Goal: Use online tool/utility: Utilize a website feature to perform a specific function

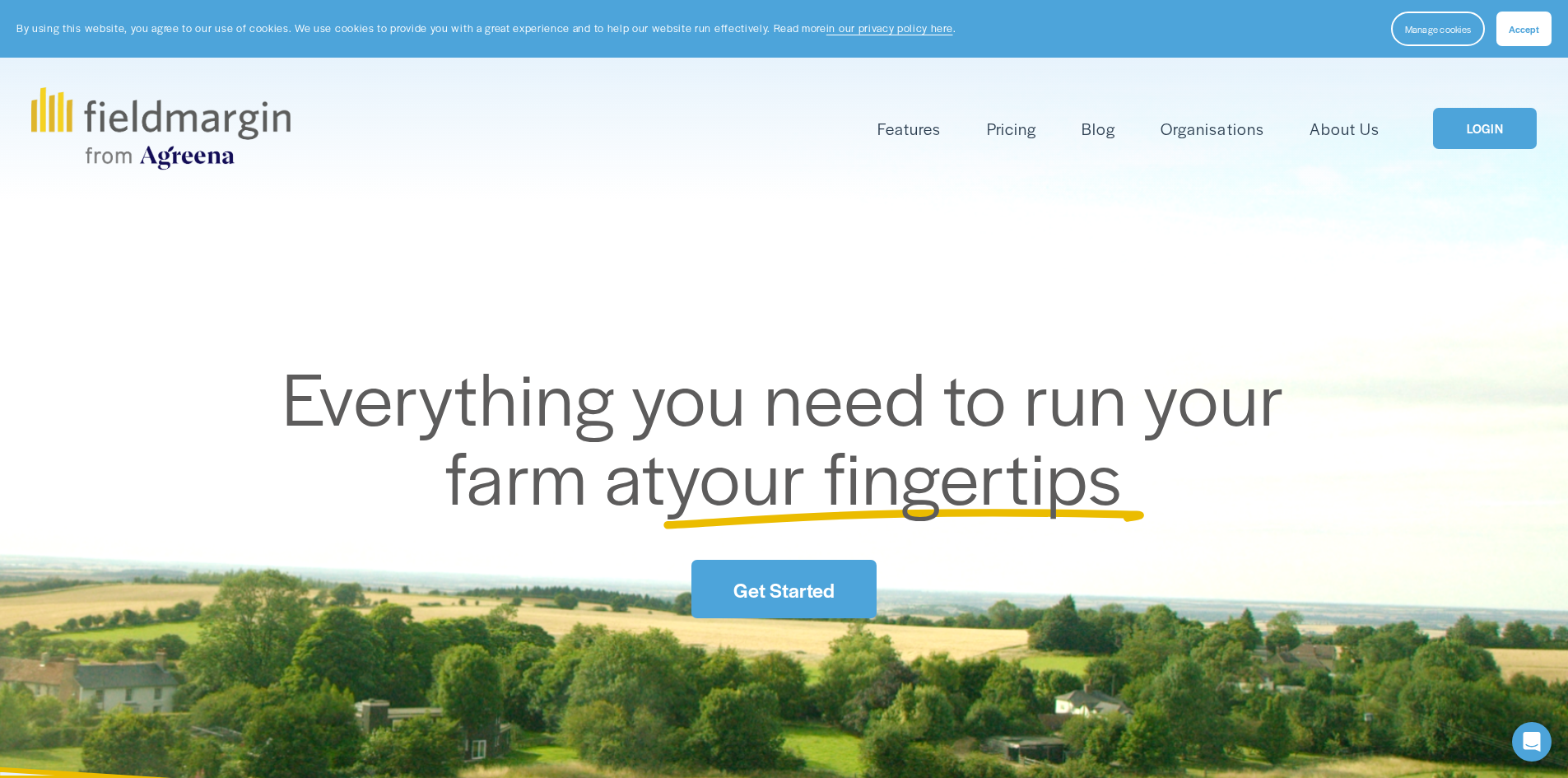
click at [1528, 141] on link "LOGIN" at bounding box center [1485, 128] width 104 height 42
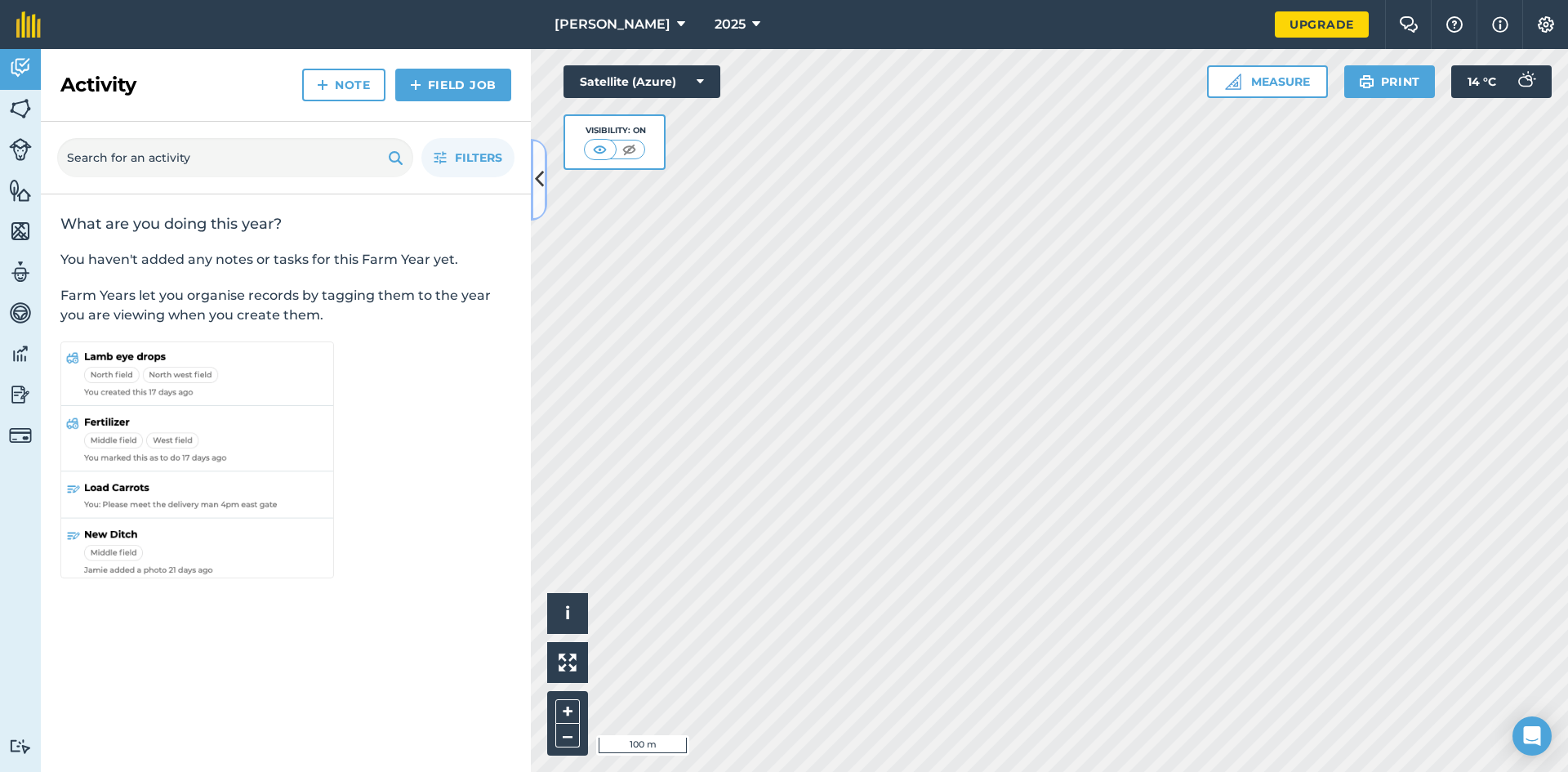
click at [538, 183] on icon at bounding box center [540, 180] width 9 height 28
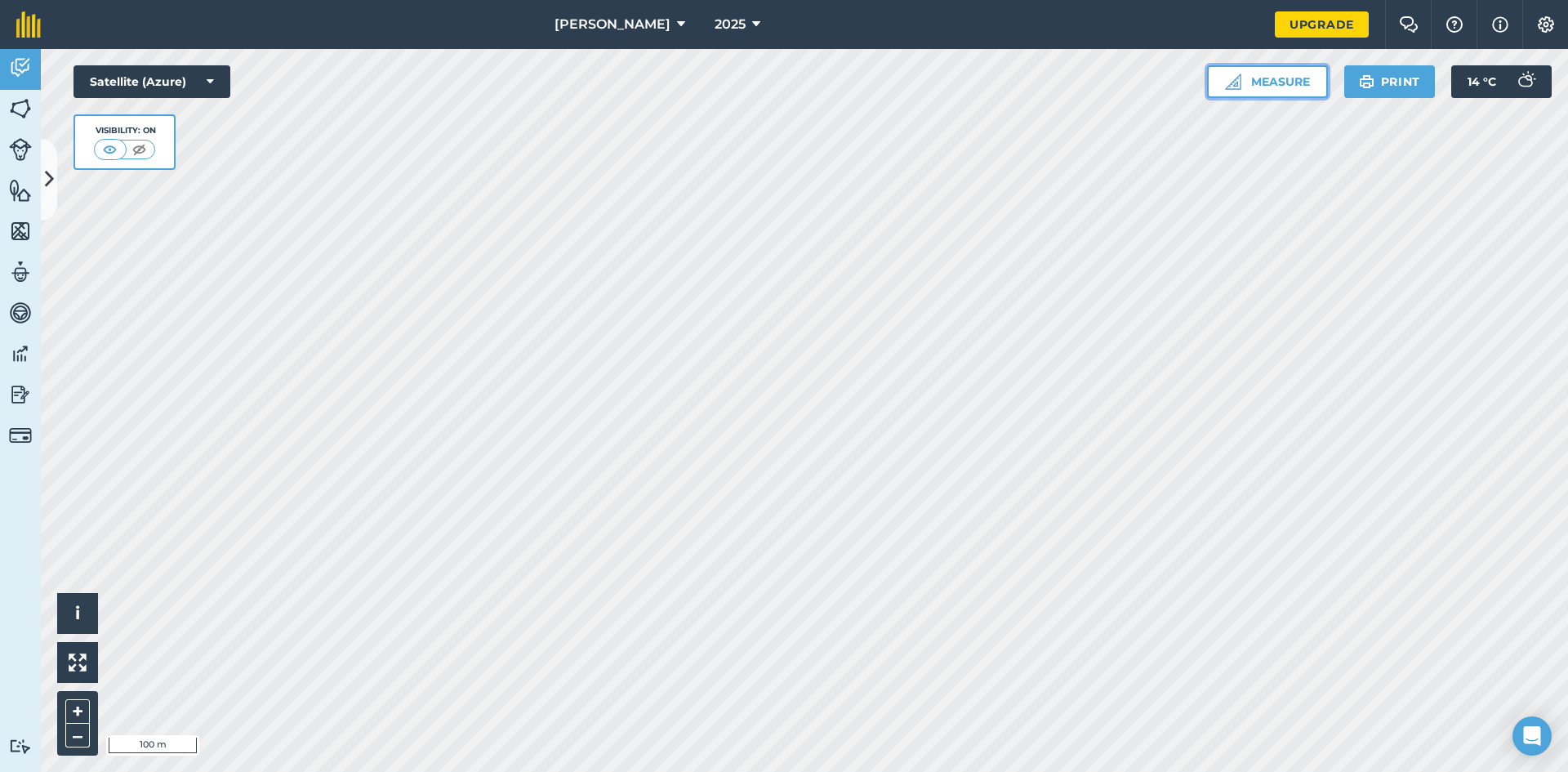
click at [1277, 76] on button "Measure" at bounding box center [1268, 81] width 121 height 33
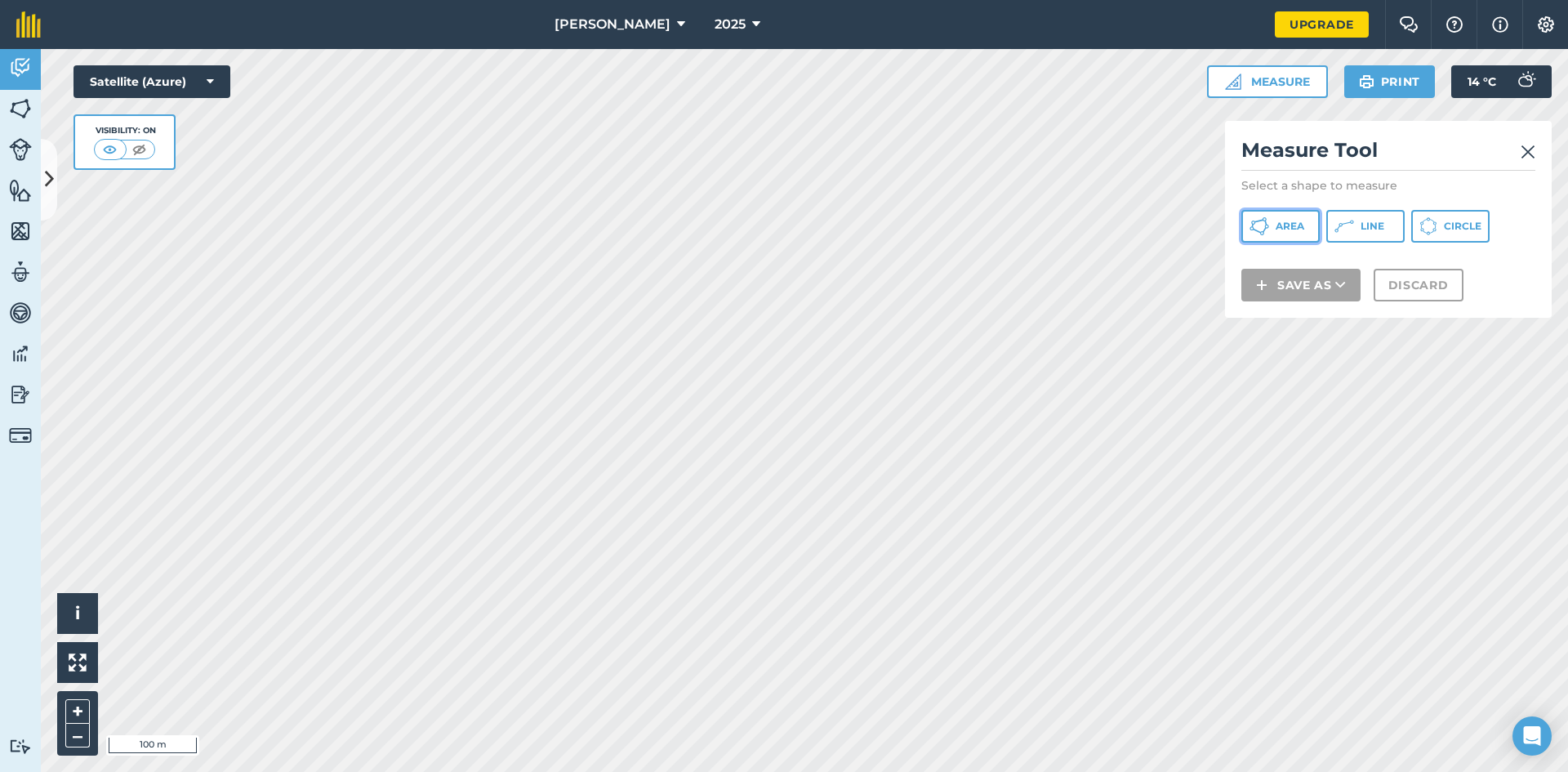
click at [1286, 229] on span "Area" at bounding box center [1290, 226] width 28 height 13
click at [1532, 153] on img at bounding box center [1527, 152] width 15 height 20
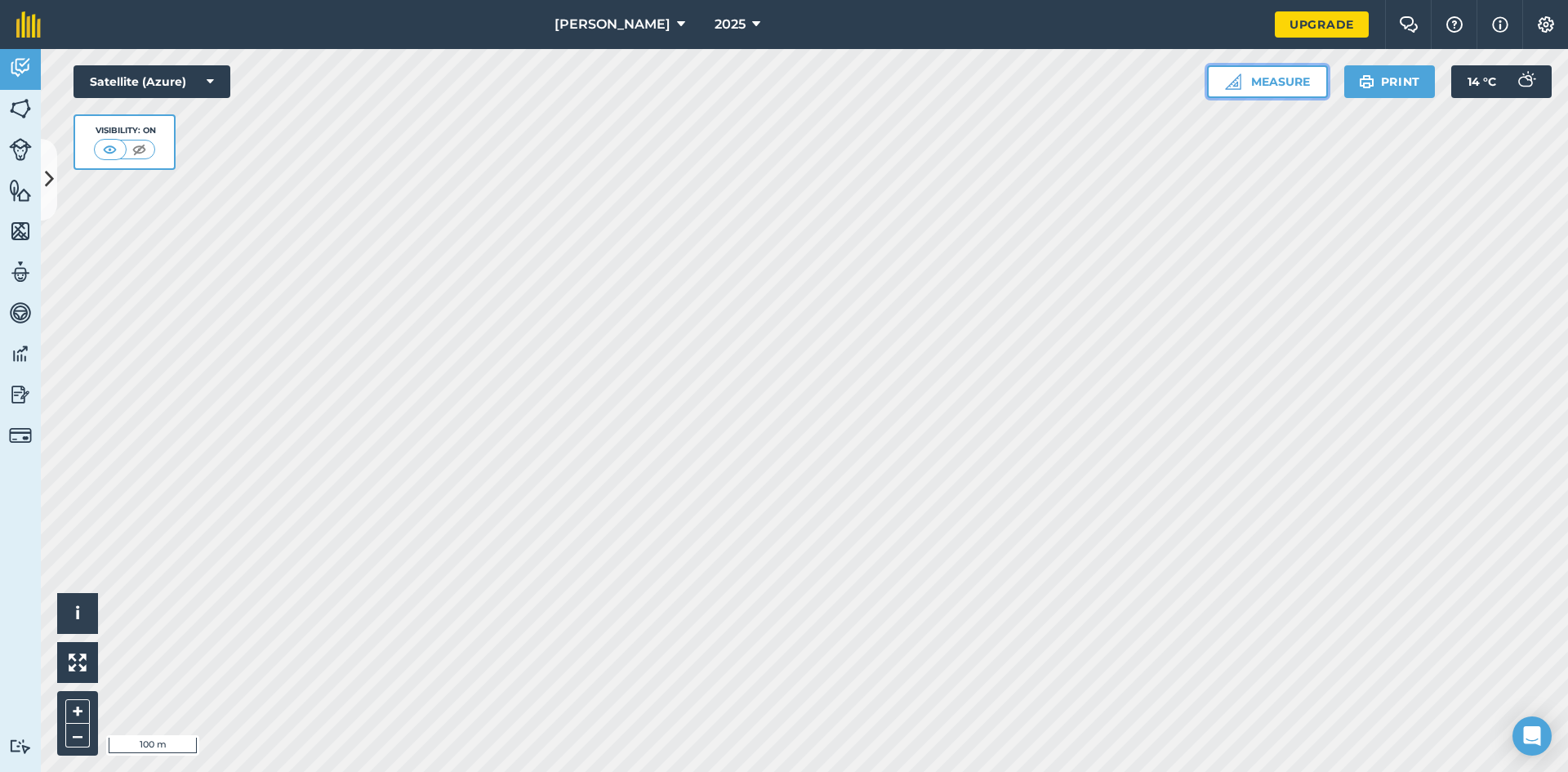
click at [1292, 80] on button "Measure" at bounding box center [1268, 81] width 121 height 33
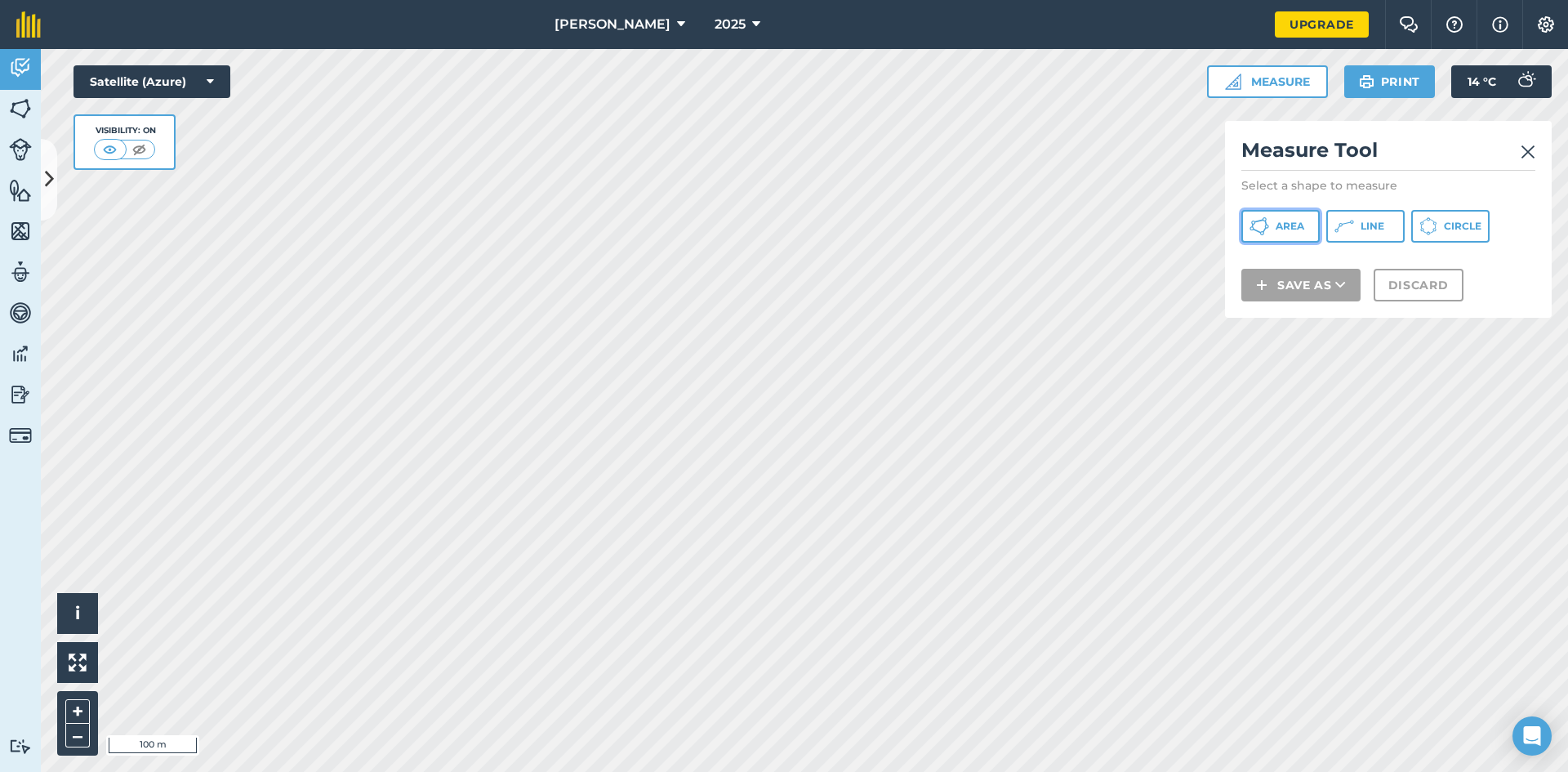
click at [1284, 224] on span "Area" at bounding box center [1290, 226] width 28 height 13
click at [1524, 147] on img at bounding box center [1527, 152] width 15 height 20
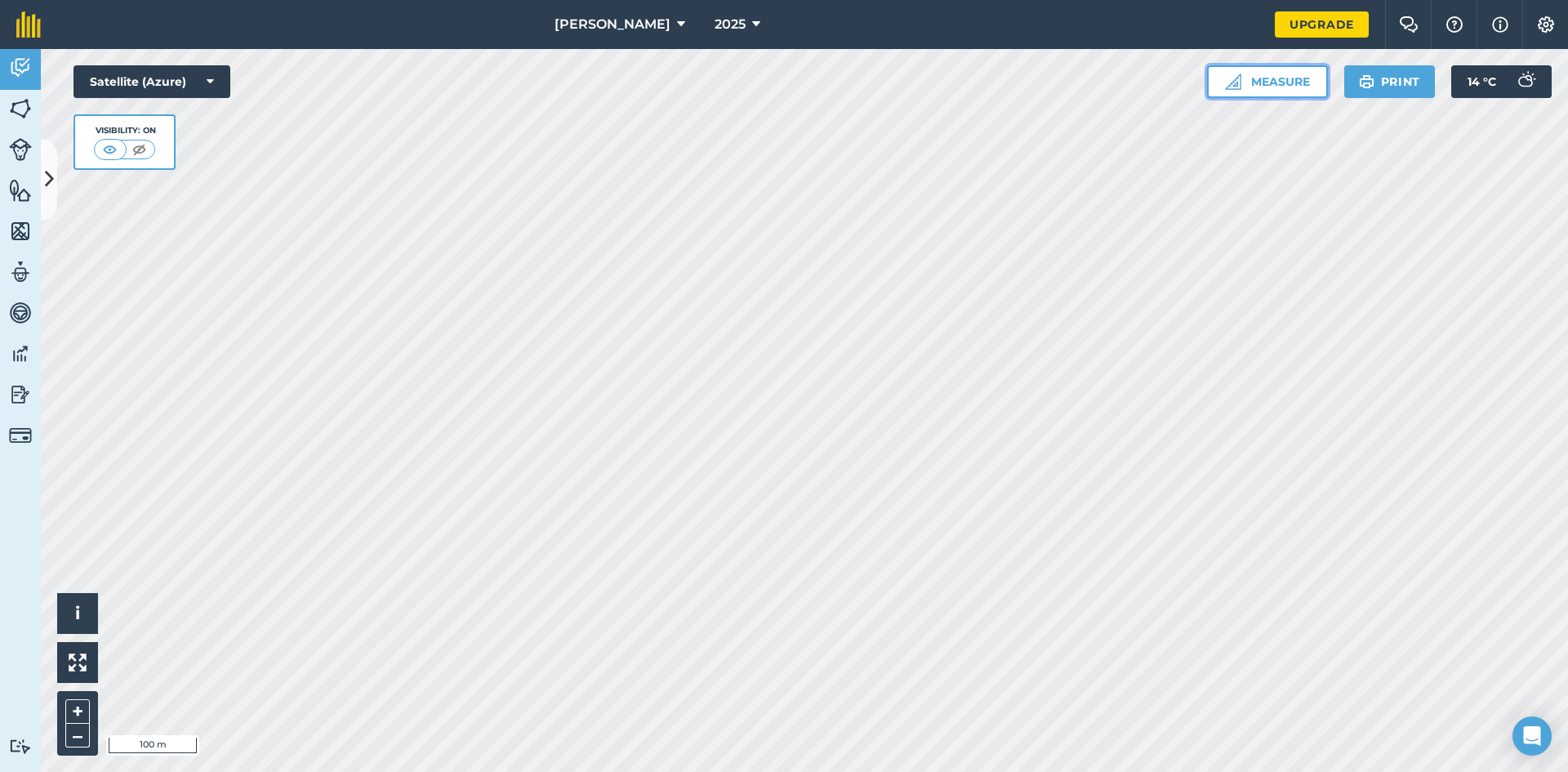
click at [1289, 86] on button "Measure" at bounding box center [1268, 81] width 121 height 33
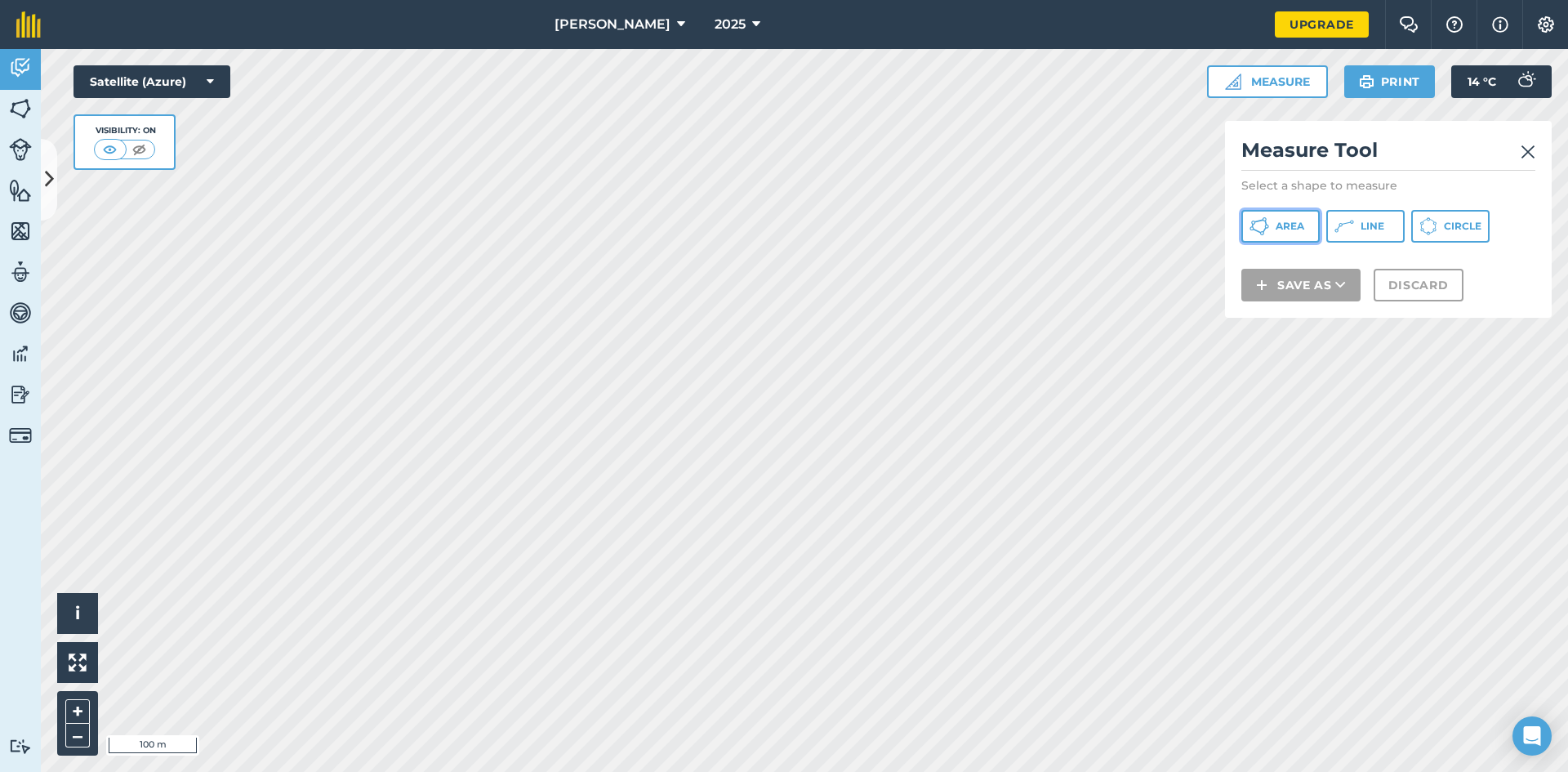
click at [1278, 223] on span "Area" at bounding box center [1290, 226] width 28 height 13
click at [1526, 156] on img at bounding box center [1527, 152] width 15 height 20
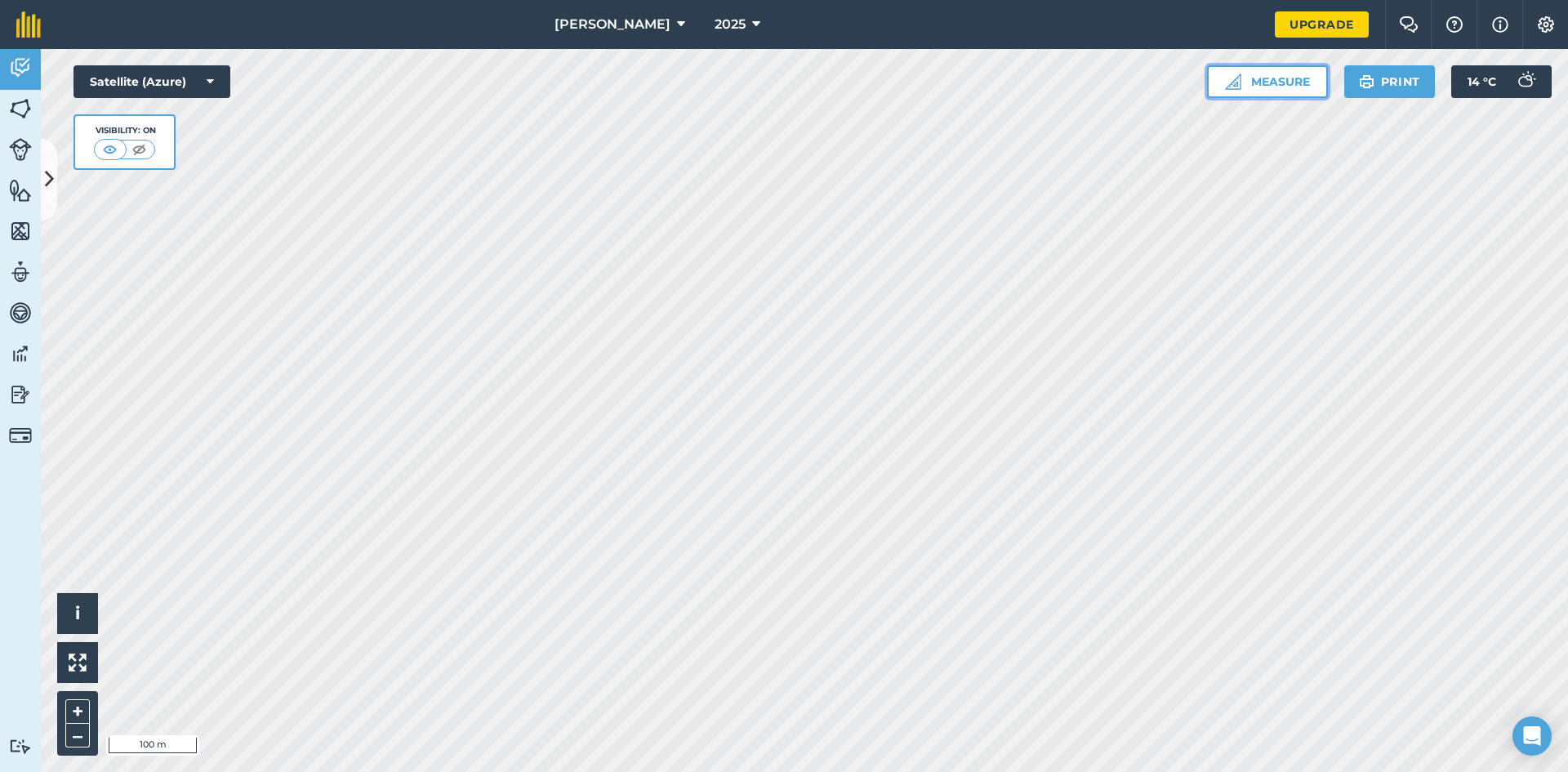
click at [1252, 88] on button "Measure" at bounding box center [1268, 81] width 121 height 33
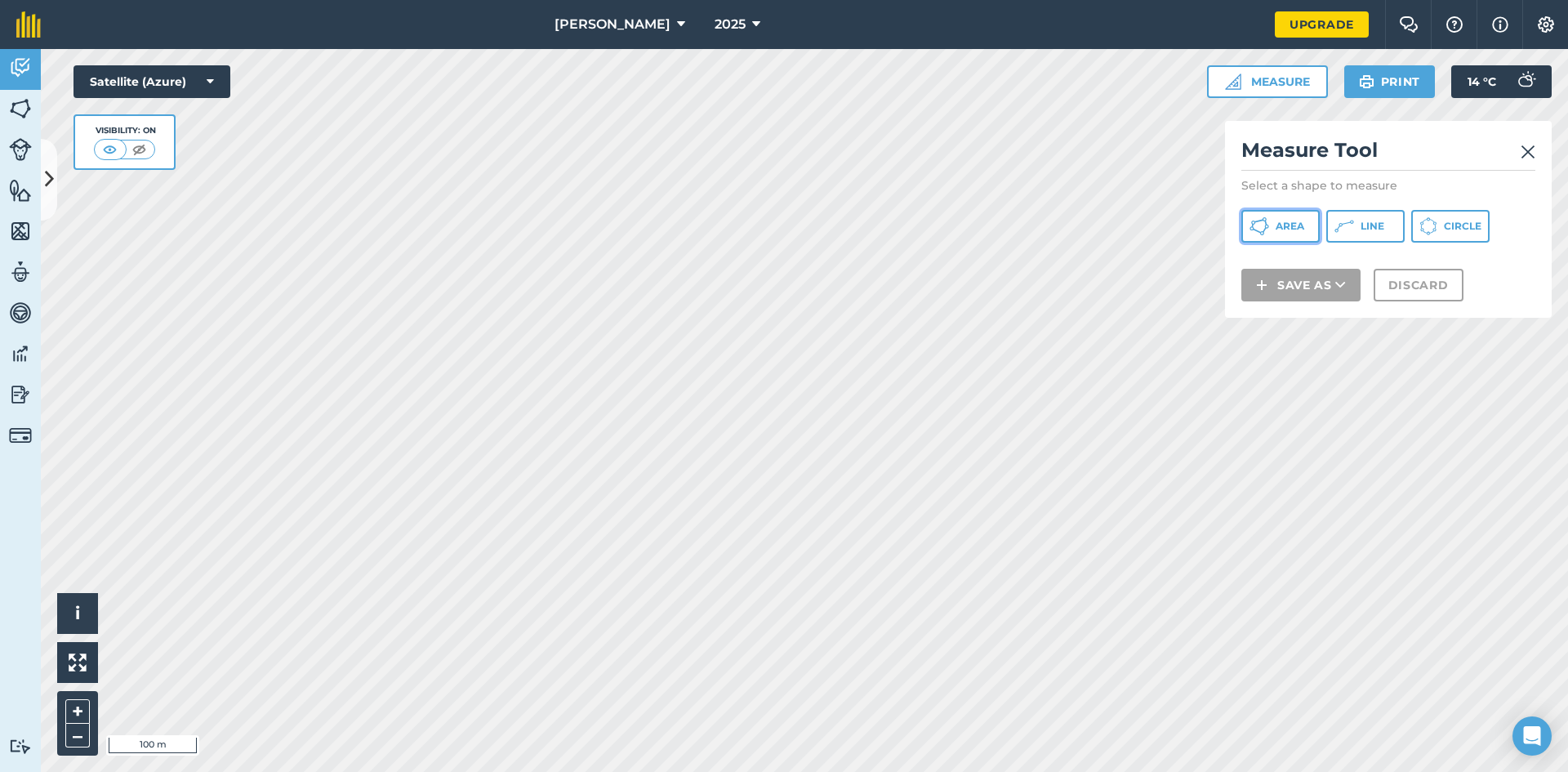
click at [1280, 229] on span "Area" at bounding box center [1290, 226] width 28 height 13
click at [1529, 155] on img at bounding box center [1527, 152] width 15 height 20
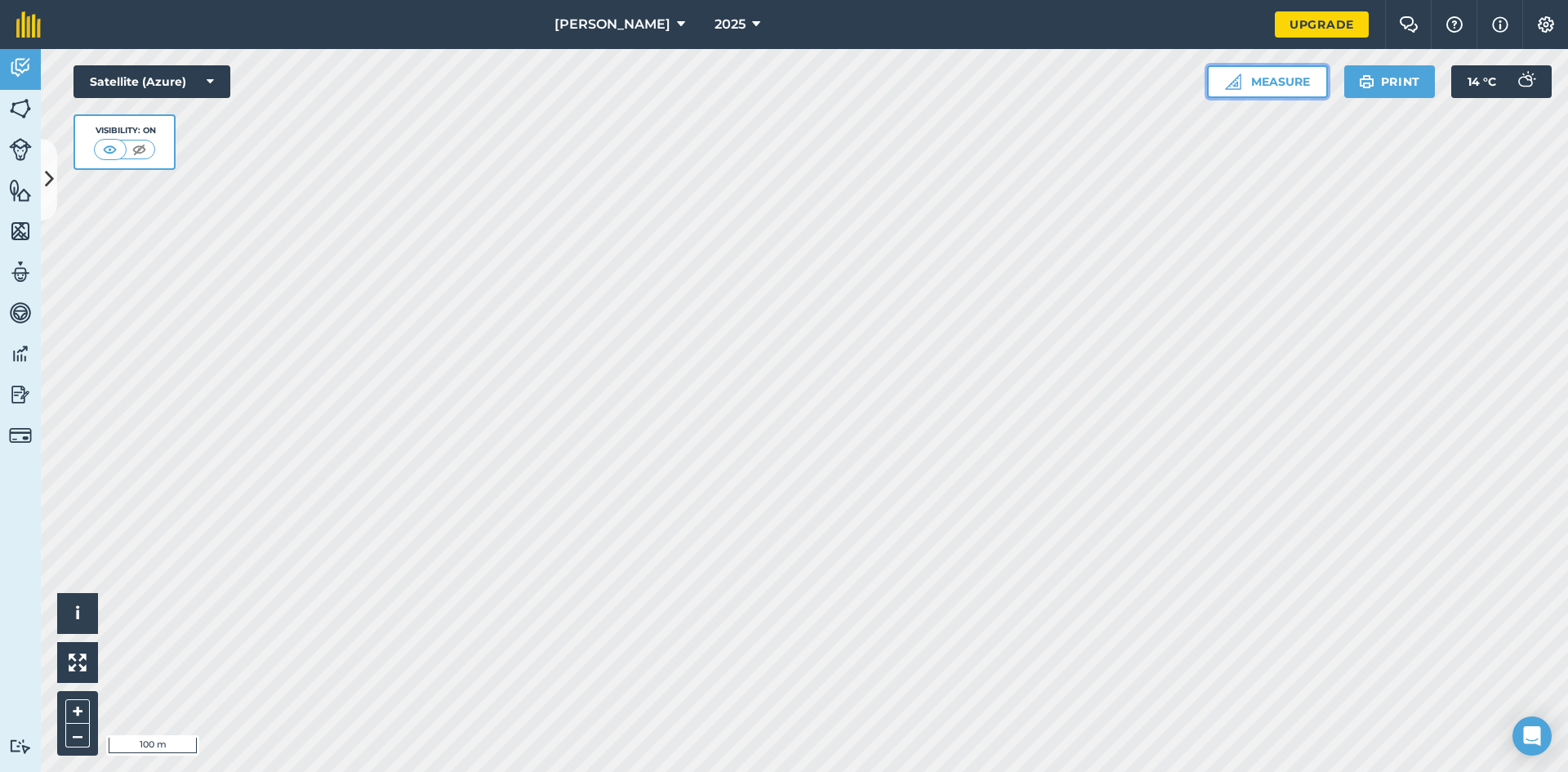
click at [1280, 82] on button "Measure" at bounding box center [1268, 81] width 121 height 33
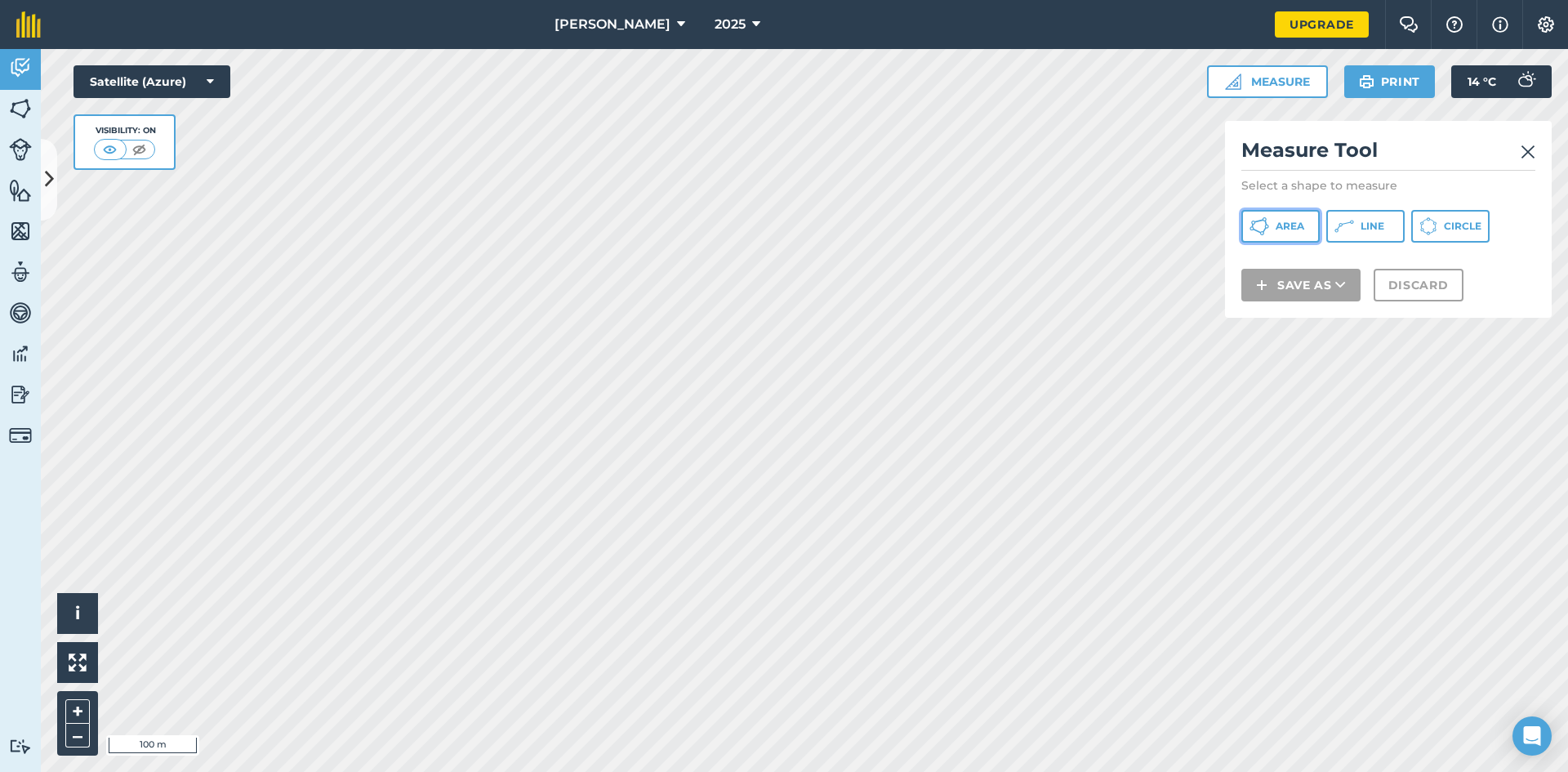
click at [1258, 221] on icon at bounding box center [1259, 221] width 10 height 4
click at [1528, 151] on img at bounding box center [1527, 152] width 15 height 20
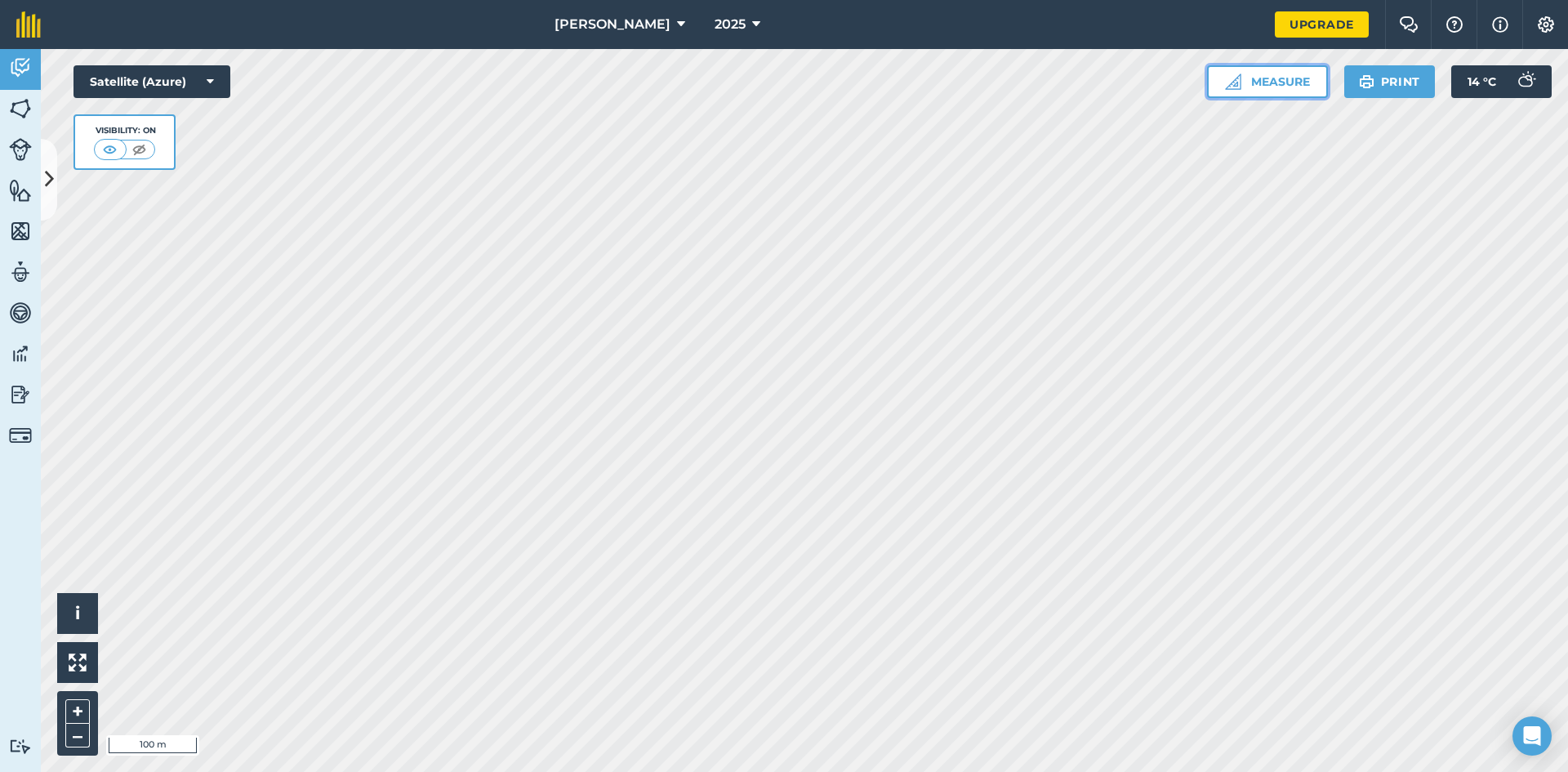
click at [1292, 79] on button "Measure" at bounding box center [1268, 81] width 121 height 33
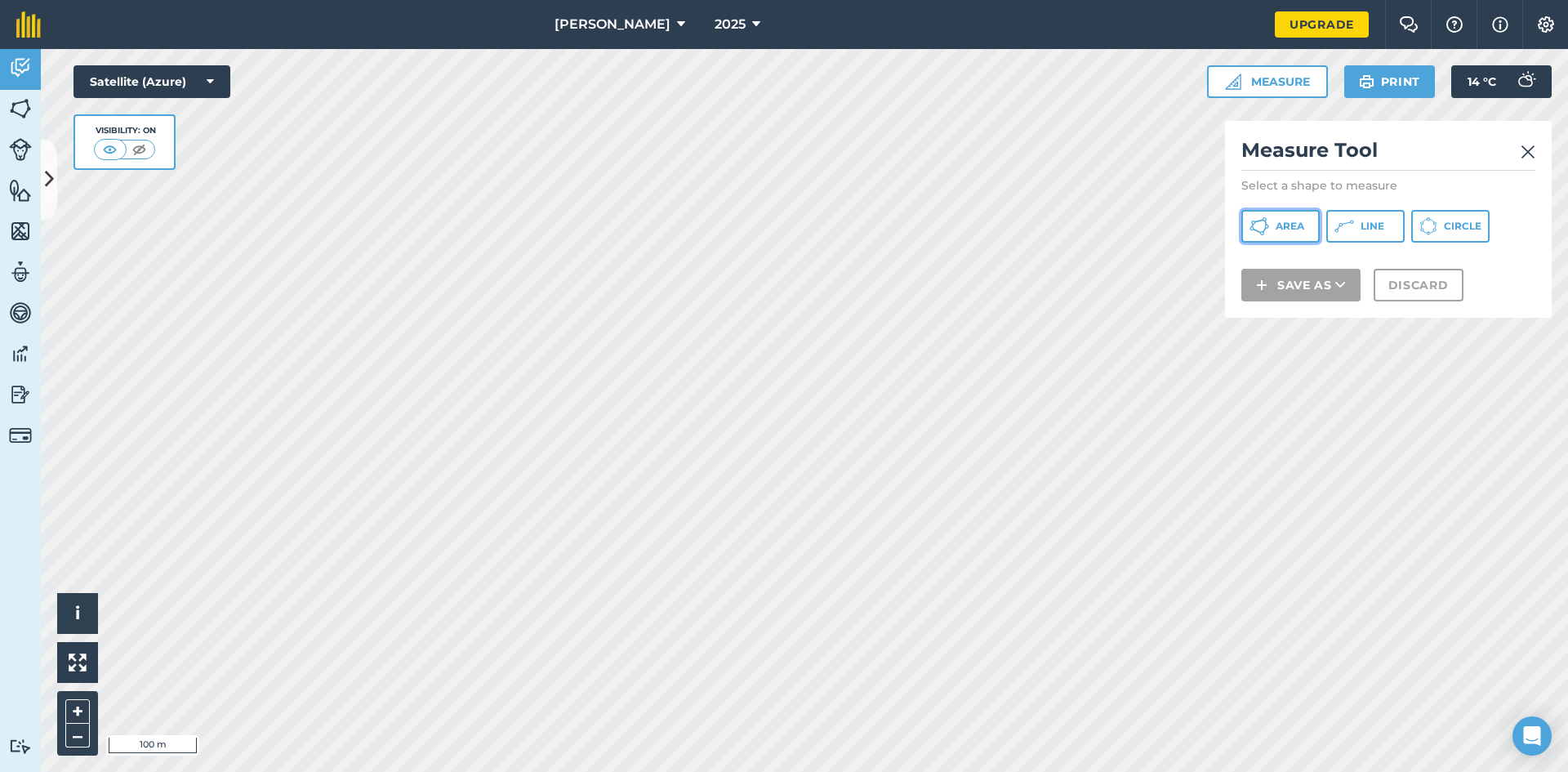
click at [1259, 220] on icon at bounding box center [1259, 226] width 20 height 20
click at [1529, 153] on img at bounding box center [1527, 152] width 15 height 20
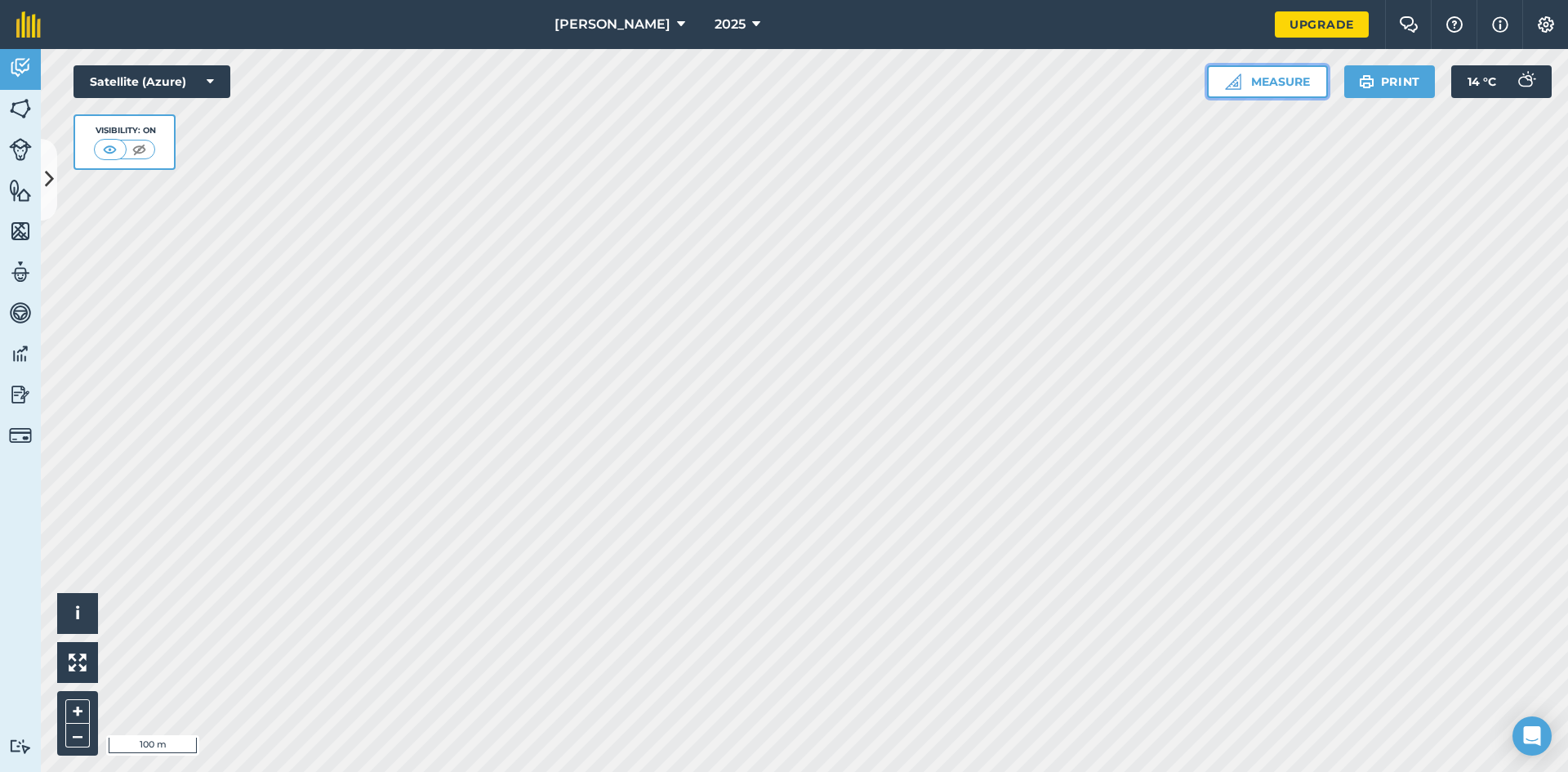
click at [1292, 78] on button "Measure" at bounding box center [1268, 81] width 121 height 33
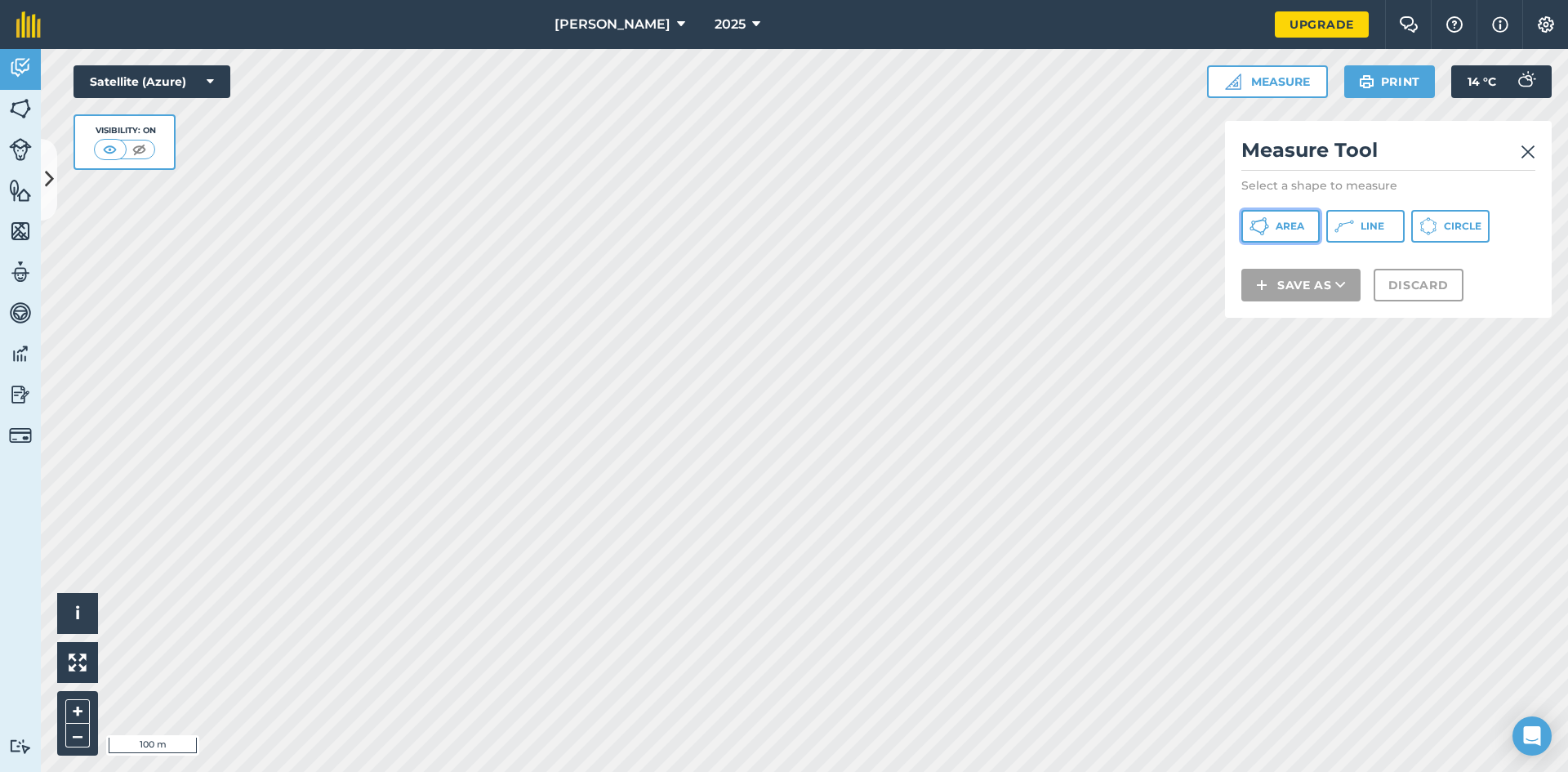
click at [1297, 221] on span "Area" at bounding box center [1290, 226] width 28 height 13
click at [1525, 155] on img at bounding box center [1527, 152] width 15 height 20
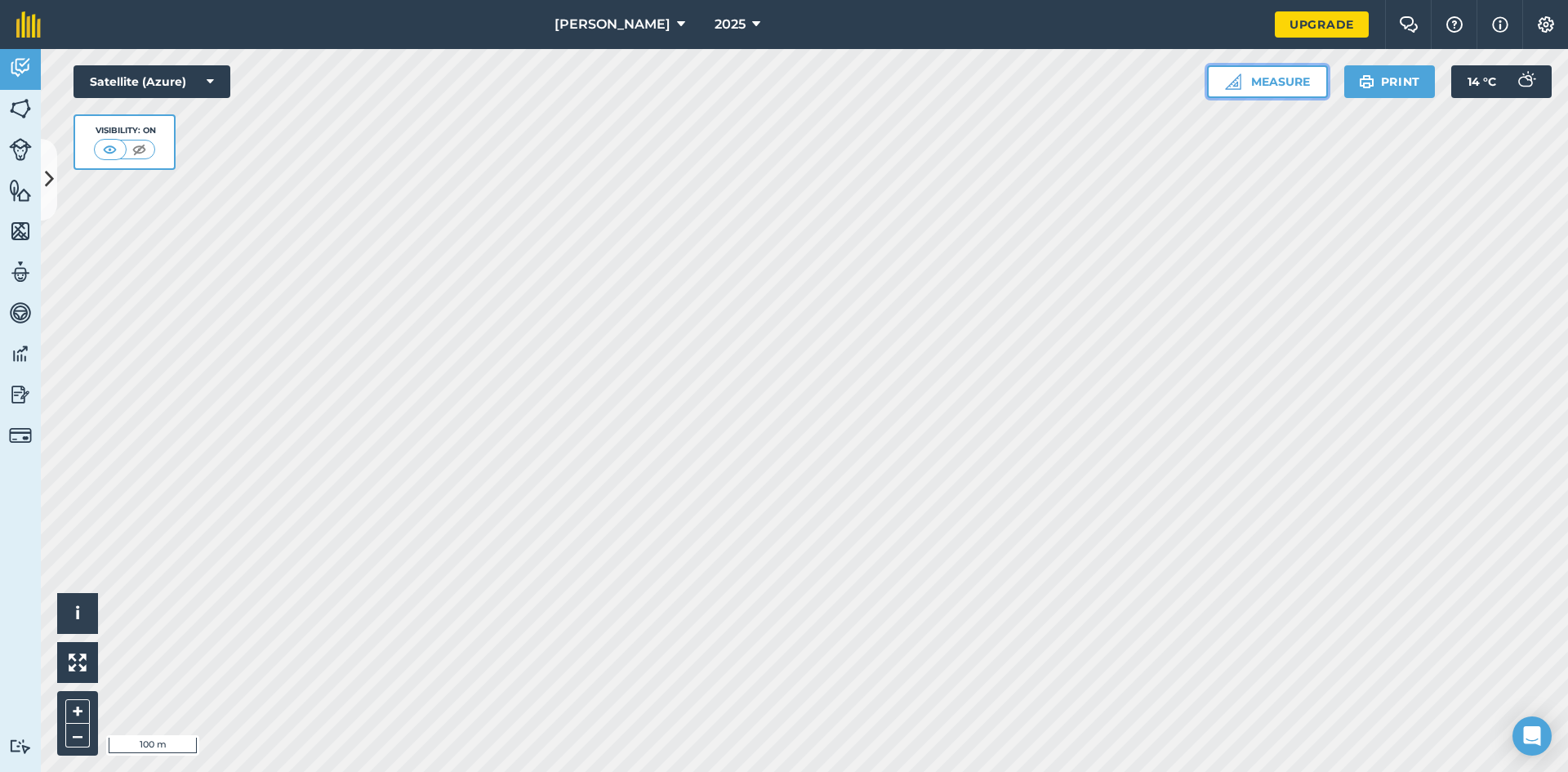
click at [1281, 79] on button "Measure" at bounding box center [1268, 81] width 121 height 33
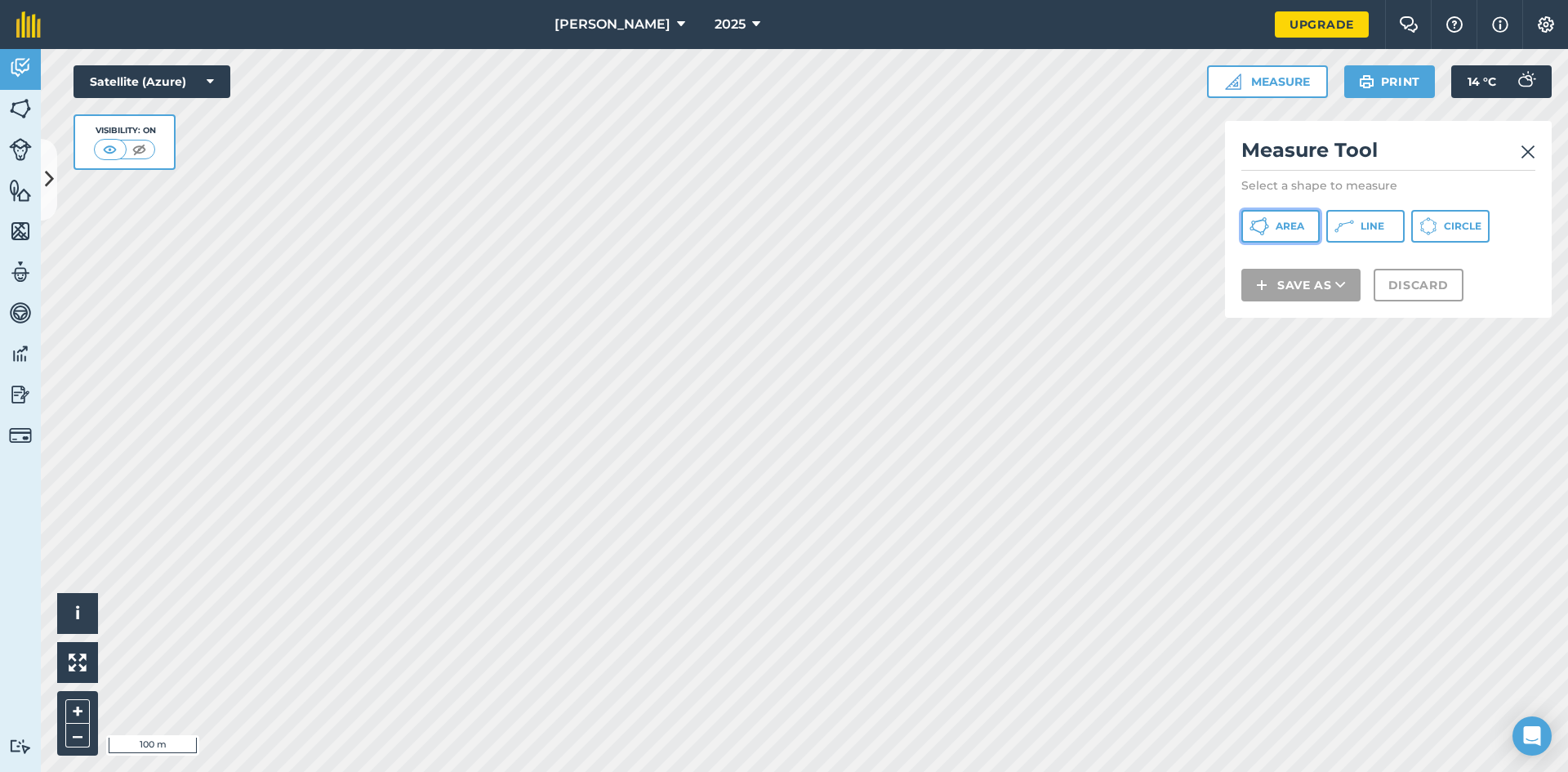
click at [1269, 226] on button "Area" at bounding box center [1280, 226] width 78 height 33
click at [1526, 149] on img at bounding box center [1527, 152] width 15 height 20
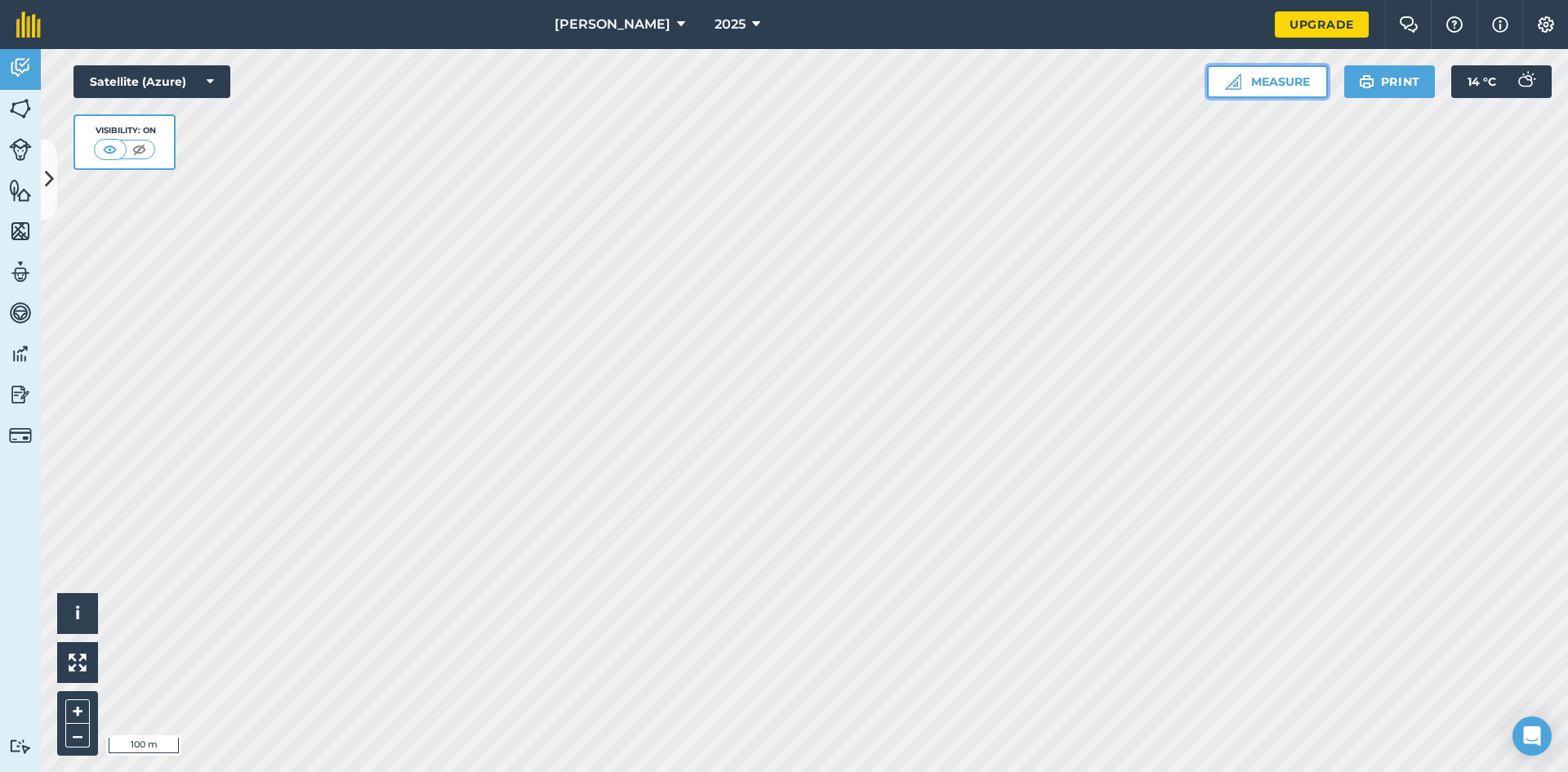
click at [1227, 82] on img at bounding box center [1233, 82] width 16 height 16
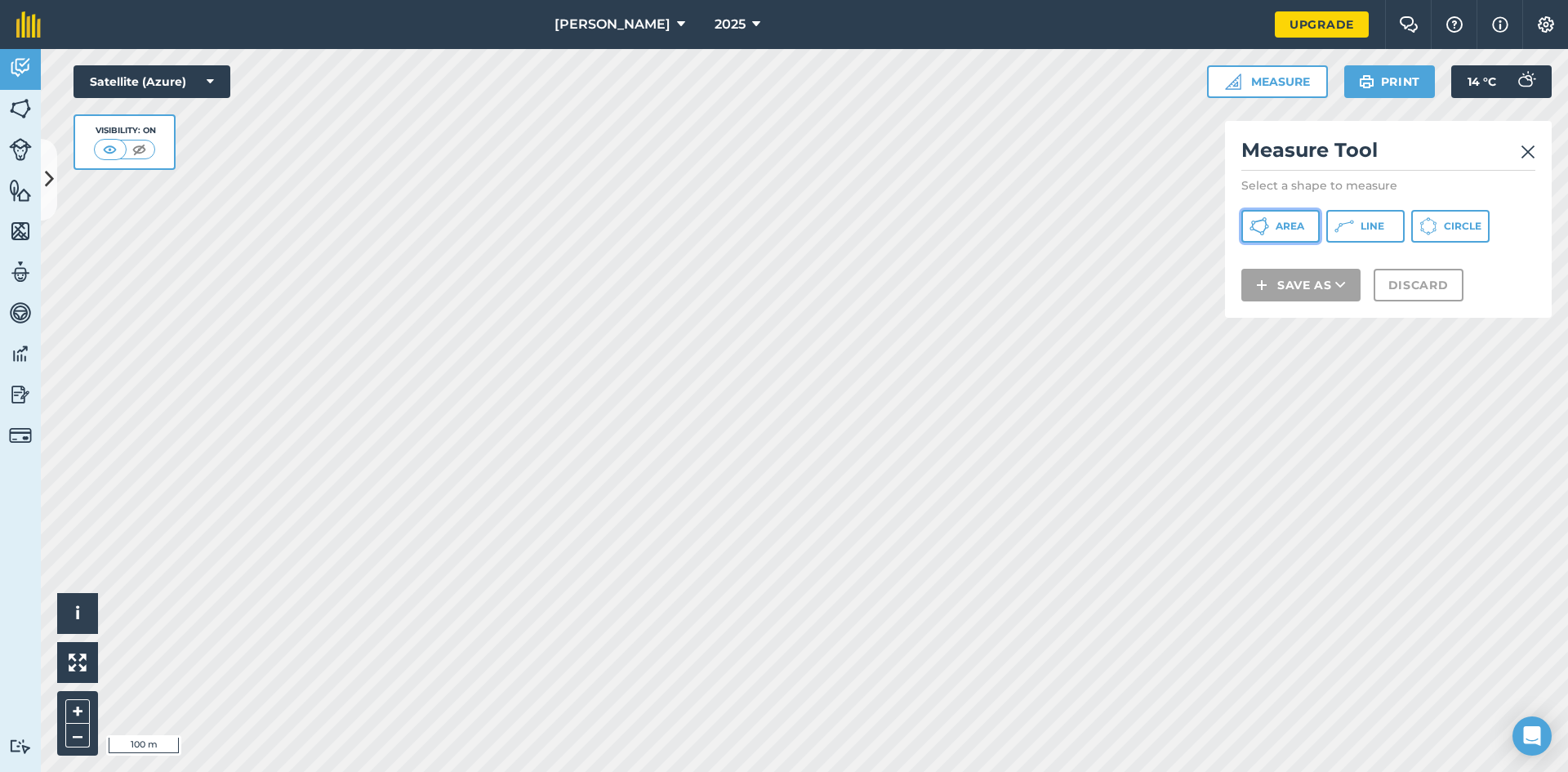
click at [1273, 218] on button "Area" at bounding box center [1280, 226] width 78 height 33
click at [1523, 148] on img at bounding box center [1527, 152] width 15 height 20
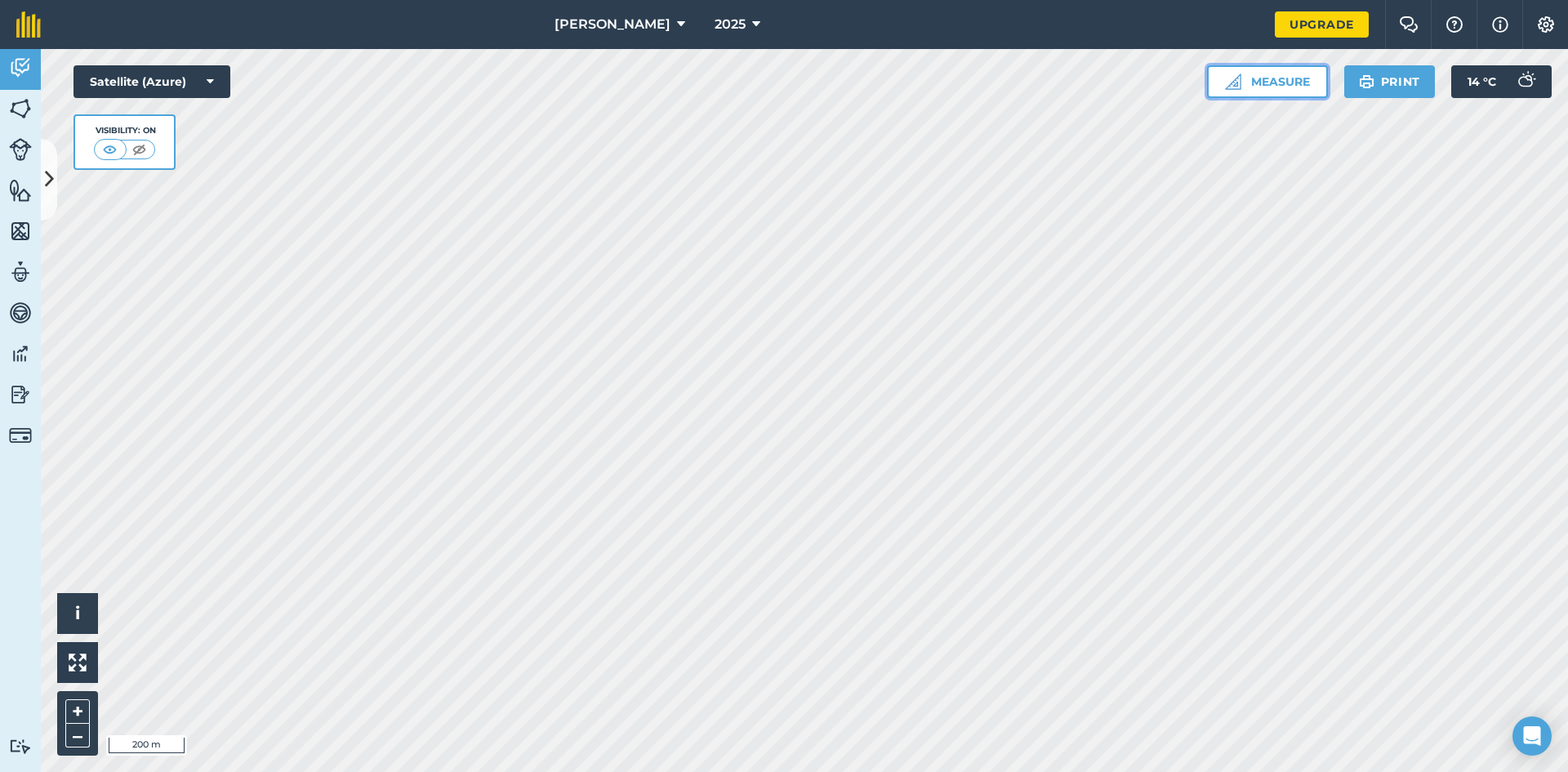
click at [1271, 82] on button "Measure" at bounding box center [1268, 81] width 121 height 33
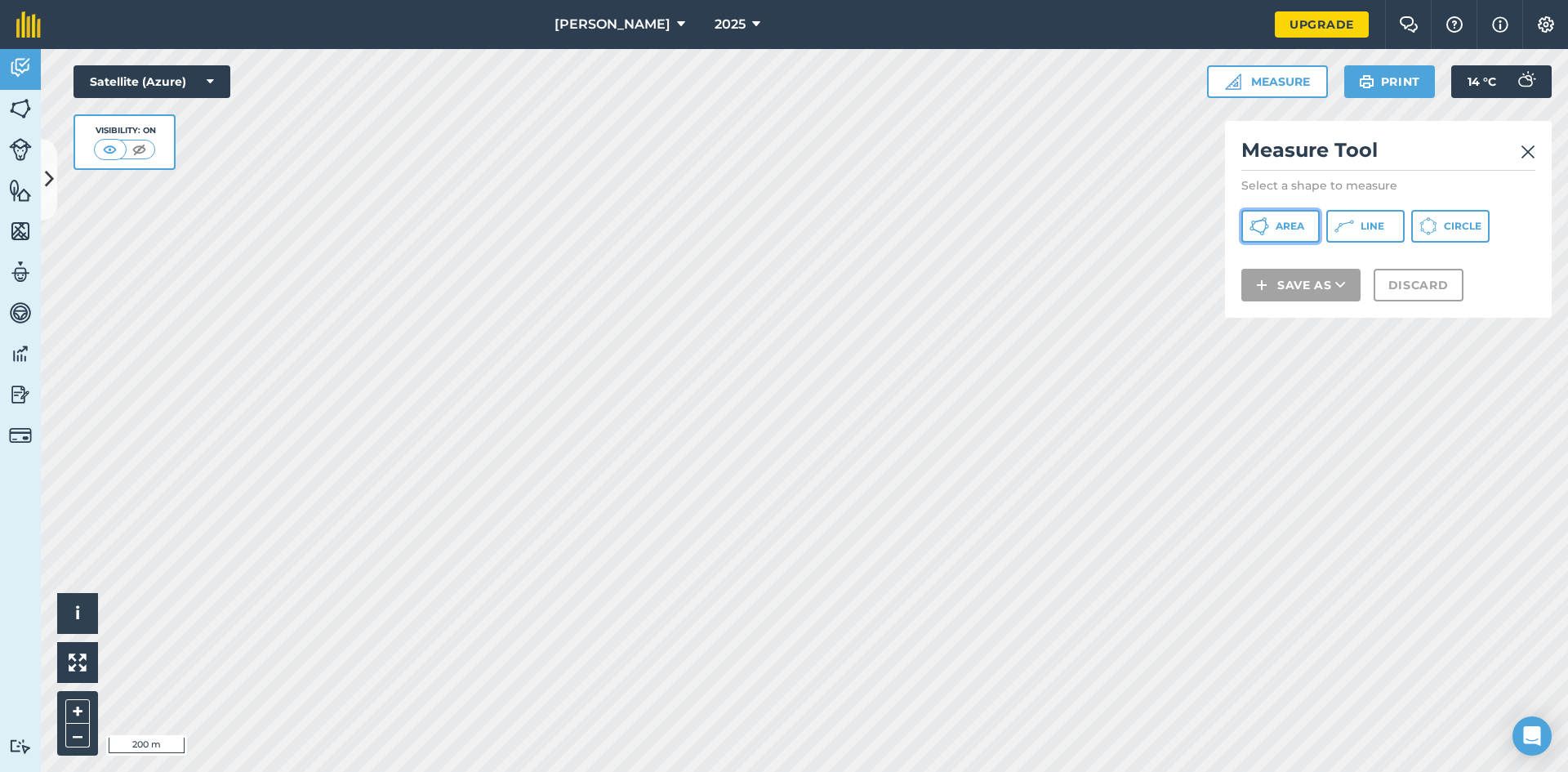
click at [1270, 221] on button "Area" at bounding box center [1280, 226] width 78 height 33
click at [1532, 152] on img at bounding box center [1527, 152] width 15 height 20
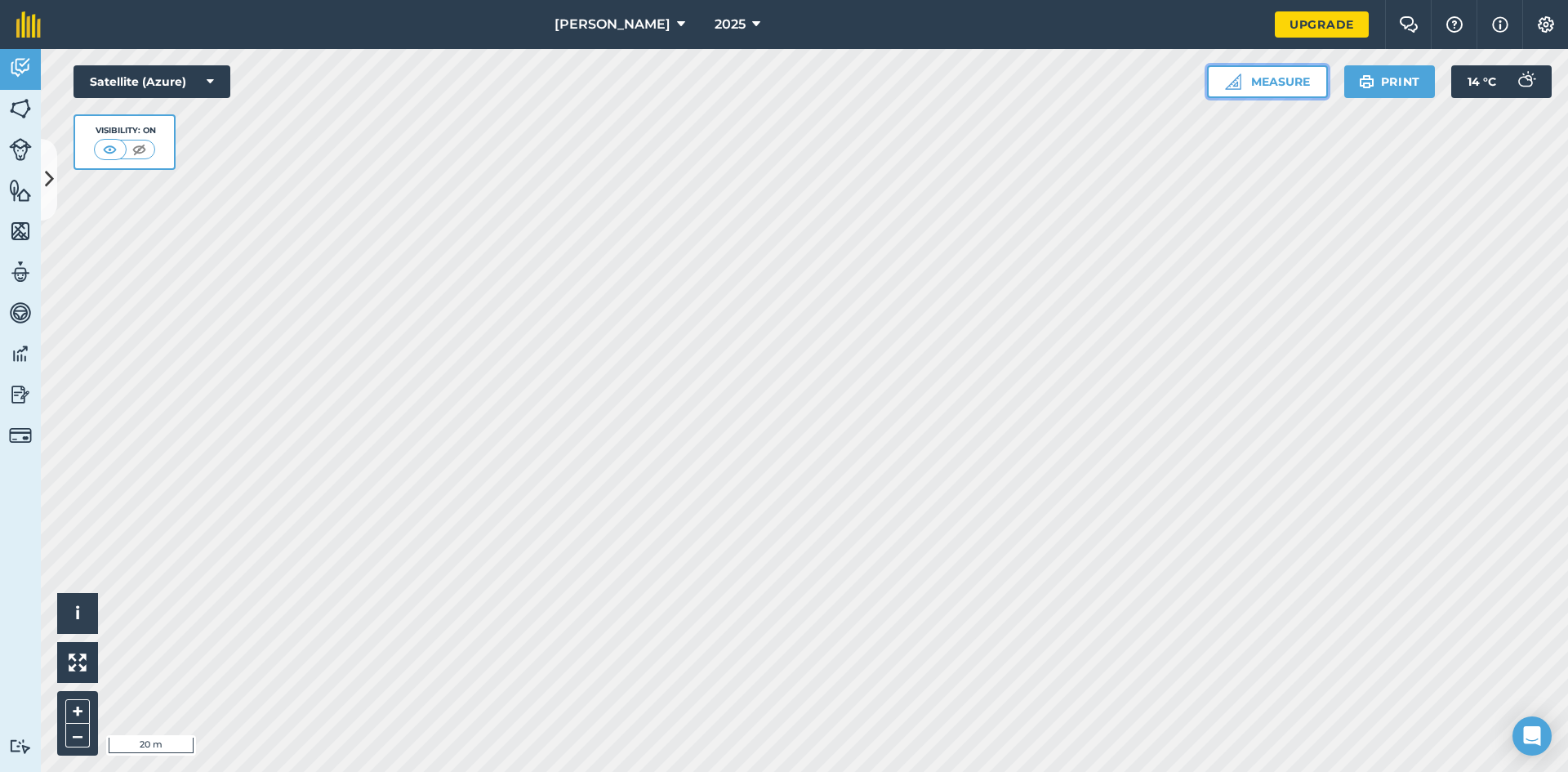
click at [1309, 88] on button "Measure" at bounding box center [1268, 81] width 121 height 33
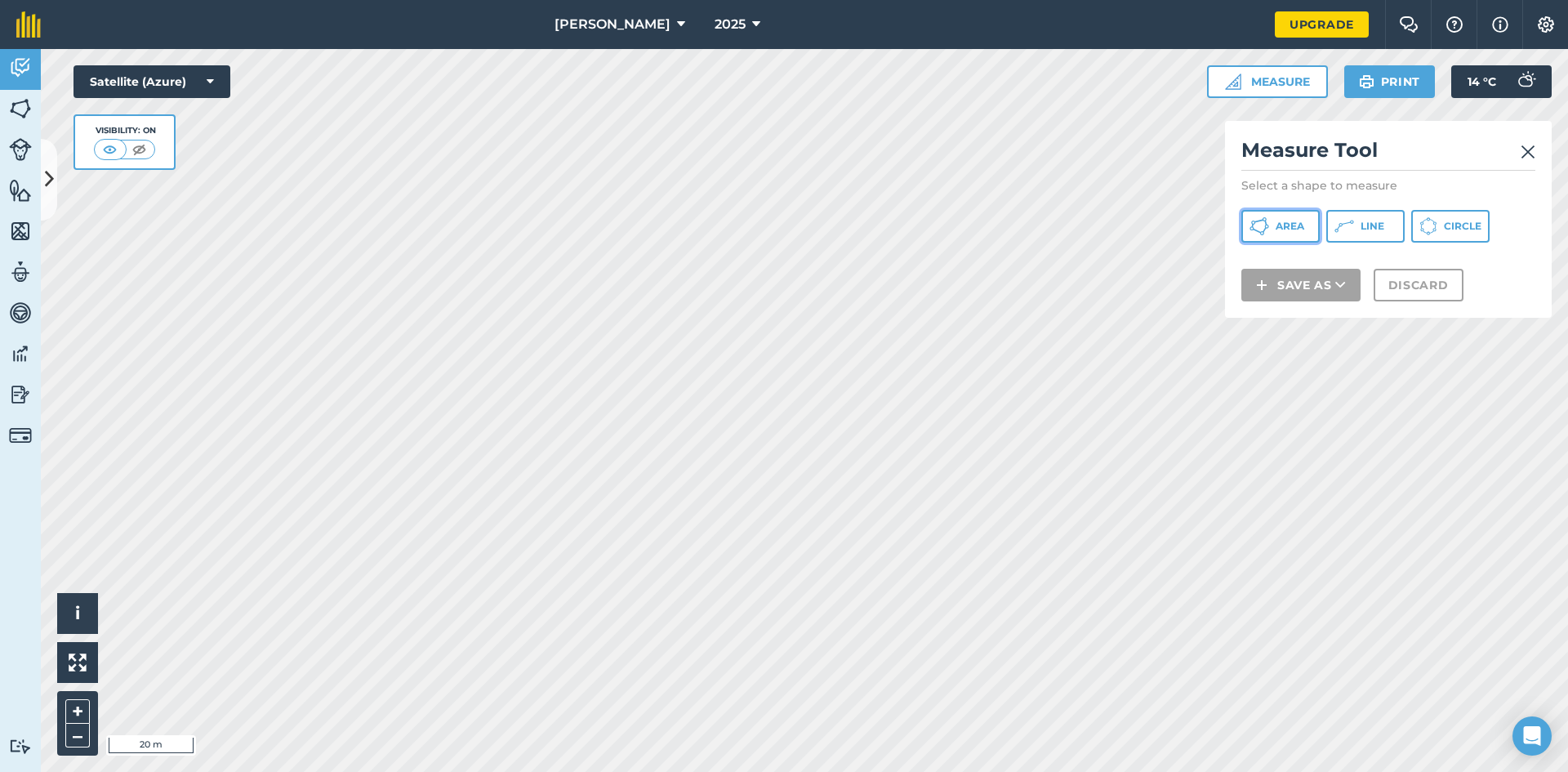
click at [1249, 219] on icon at bounding box center [1259, 226] width 20 height 20
click at [1532, 146] on img at bounding box center [1527, 152] width 15 height 20
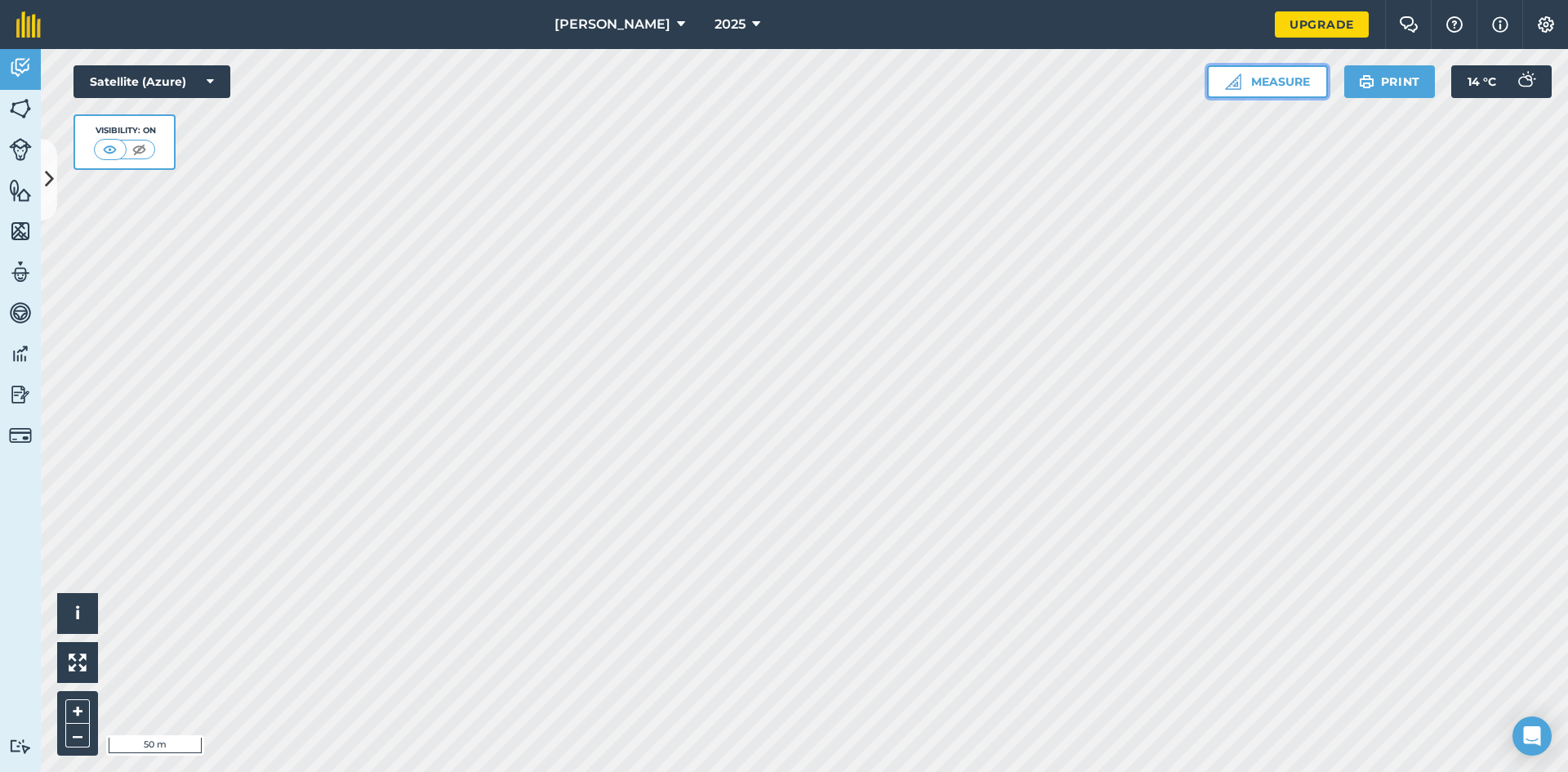
click at [1298, 93] on button "Measure" at bounding box center [1268, 81] width 121 height 33
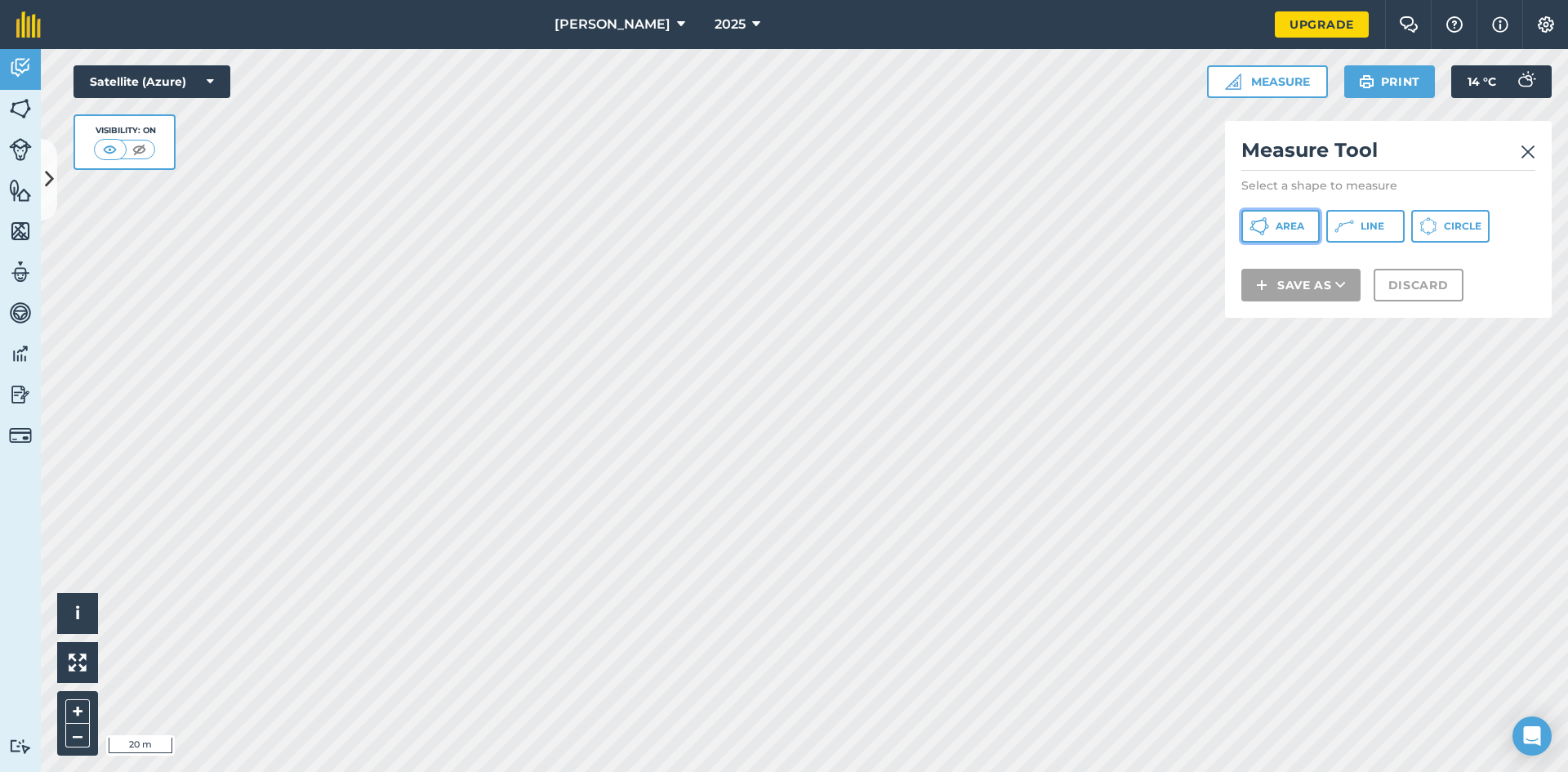
click at [1280, 217] on button "Area" at bounding box center [1280, 226] width 78 height 33
click at [1532, 154] on img at bounding box center [1527, 152] width 15 height 20
